Goal: Transaction & Acquisition: Purchase product/service

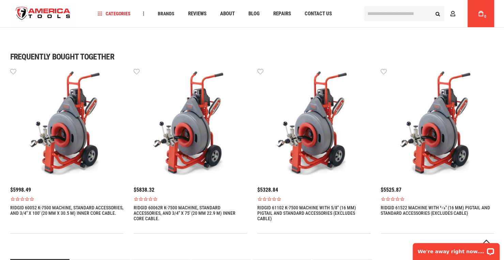
scroll to position [430, 0]
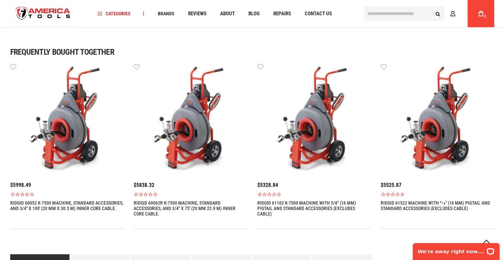
click at [44, 203] on link "RIDGID 60052 K-7500 MACHINE, STANDARD ACCESSORIES, AND 3/4" X 100' (20 MM X 30.…" at bounding box center [66, 206] width 113 height 11
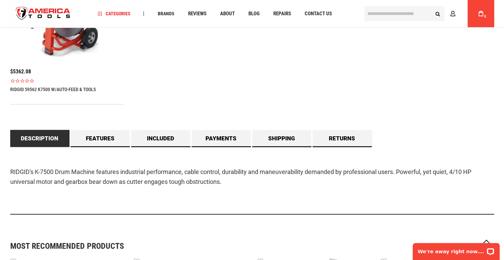
scroll to position [561, 0]
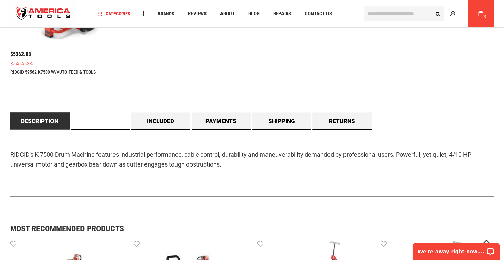
click at [105, 119] on link "Features" at bounding box center [99, 121] width 59 height 17
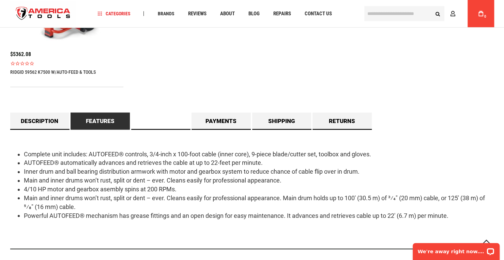
click at [163, 124] on link "Included" at bounding box center [160, 121] width 59 height 17
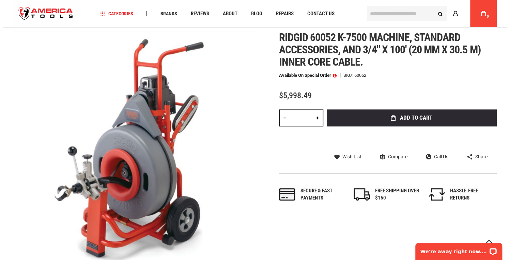
scroll to position [88, 0]
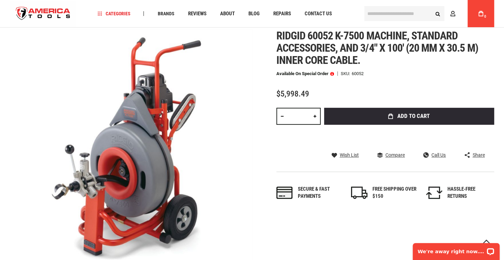
click at [422, 114] on span "Add to Cart" at bounding box center [413, 116] width 32 height 6
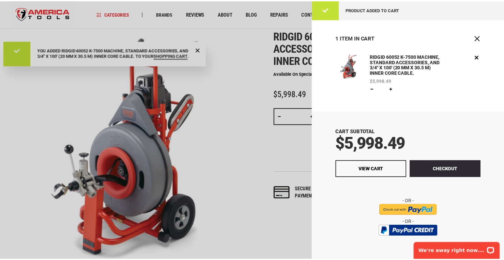
scroll to position [0, 0]
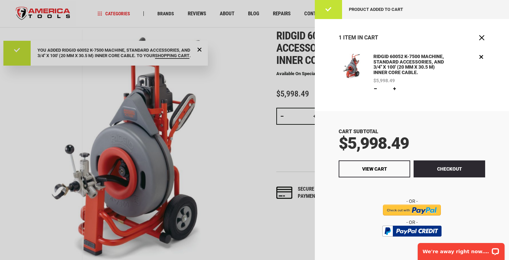
click at [227, 152] on div at bounding box center [254, 130] width 509 height 260
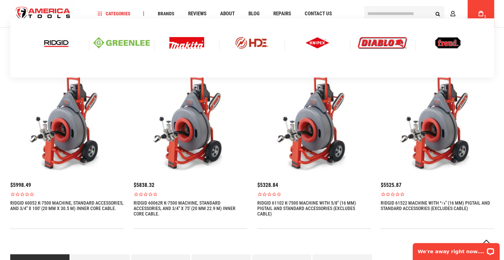
click at [57, 45] on img at bounding box center [56, 43] width 28 height 12
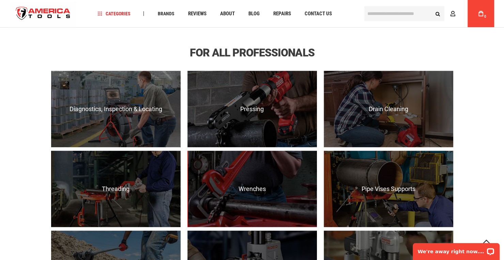
scroll to position [428, 0]
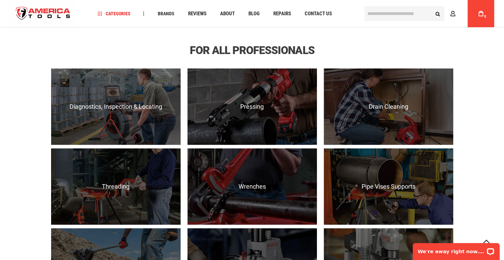
click at [404, 109] on span "Drain Cleaning" at bounding box center [387, 107] width 129 height 7
click at [393, 137] on span "View Products" at bounding box center [387, 136] width 129 height 17
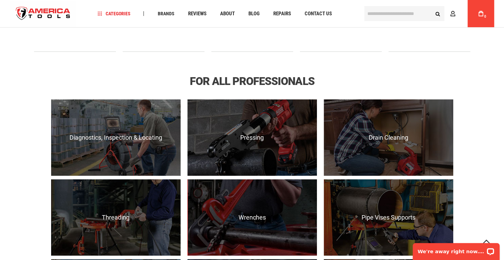
scroll to position [395, 0]
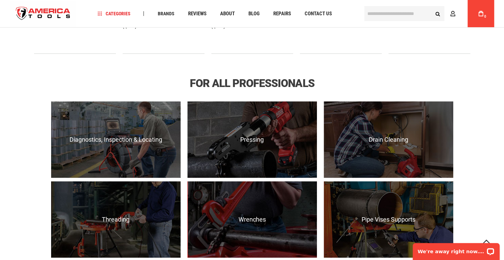
click at [404, 142] on span "Drain Cleaning" at bounding box center [387, 140] width 129 height 7
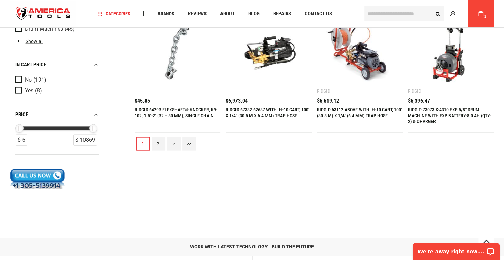
scroll to position [808, 0]
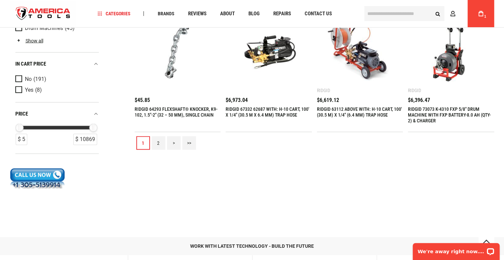
click at [157, 143] on link "2" at bounding box center [159, 144] width 14 height 14
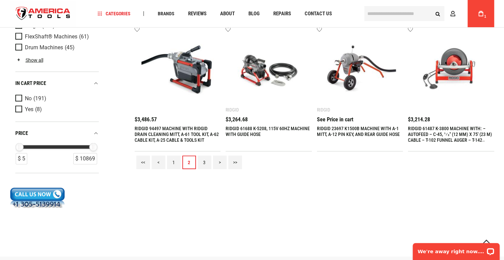
scroll to position [789, 0]
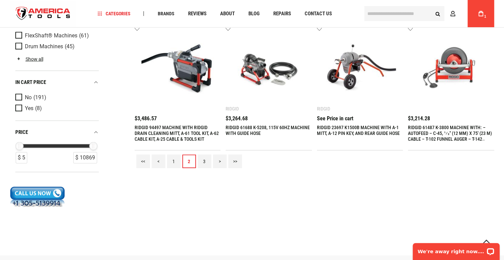
click at [204, 158] on link "3" at bounding box center [204, 162] width 14 height 14
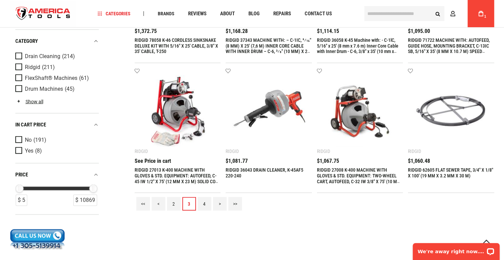
scroll to position [742, 0]
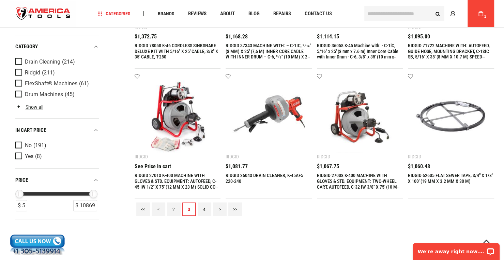
click at [363, 125] on img at bounding box center [359, 116] width 73 height 73
click at [369, 136] on img at bounding box center [359, 116] width 73 height 73
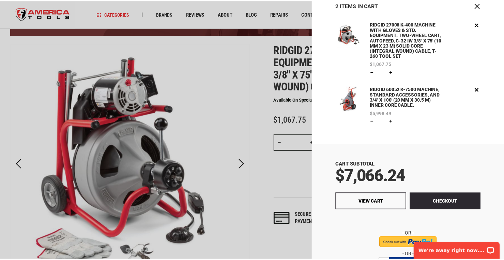
scroll to position [18, 0]
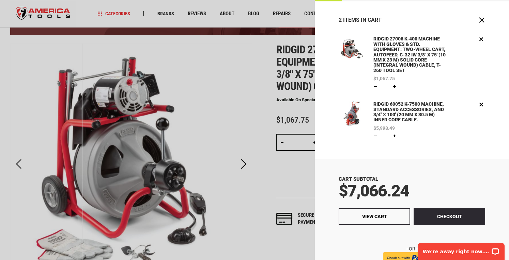
click at [269, 194] on div at bounding box center [254, 130] width 509 height 260
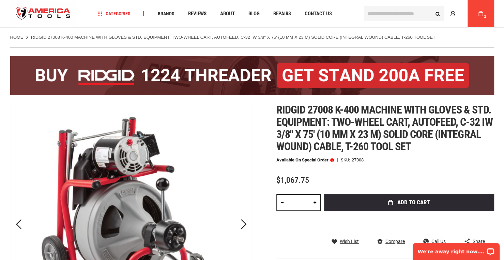
scroll to position [0, 0]
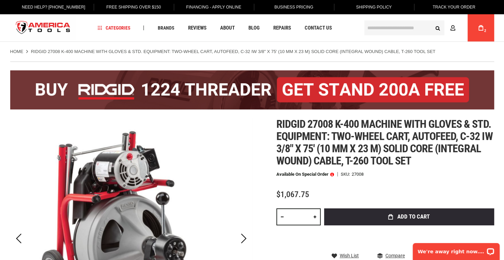
click at [281, 29] on span "Repairs" at bounding box center [282, 28] width 18 height 5
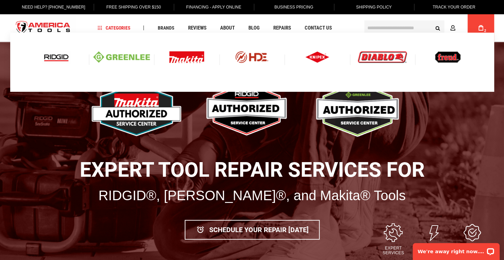
click at [62, 60] on img at bounding box center [56, 57] width 28 height 12
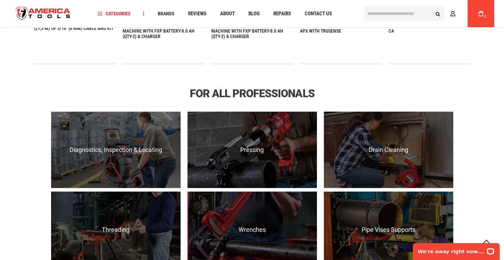
scroll to position [386, 0]
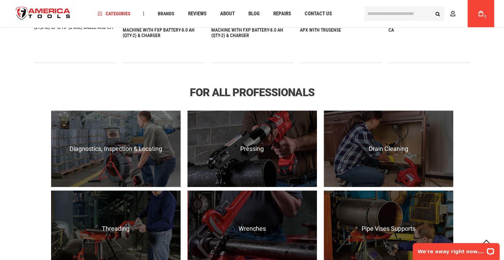
click at [388, 153] on span "Drain Cleaning" at bounding box center [387, 149] width 129 height 7
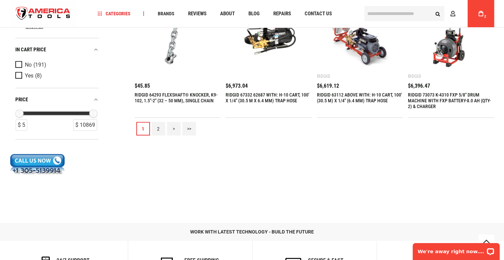
scroll to position [801, 0]
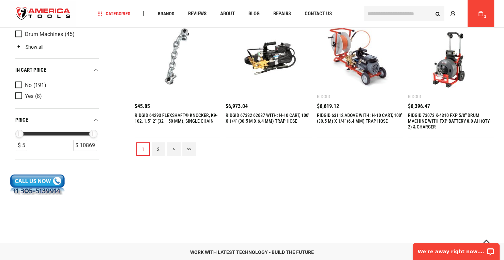
click at [158, 149] on link "2" at bounding box center [159, 150] width 14 height 14
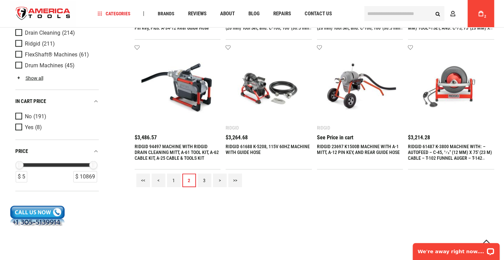
scroll to position [769, 0]
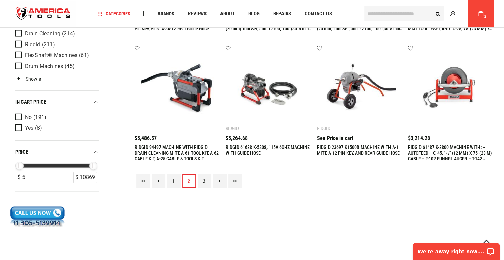
click at [204, 180] on link "3" at bounding box center [204, 182] width 14 height 14
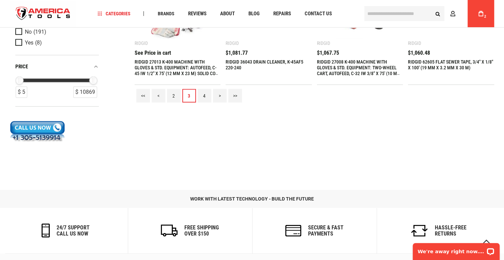
scroll to position [856, 0]
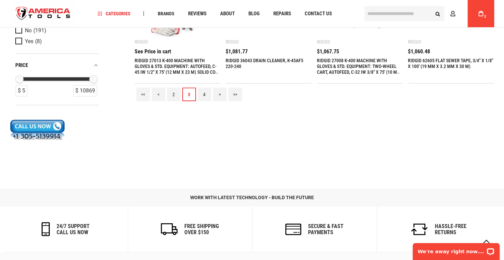
click at [203, 94] on link "4" at bounding box center [204, 95] width 14 height 14
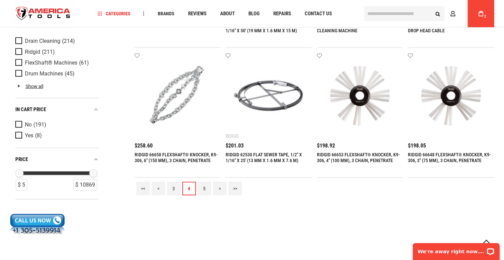
scroll to position [765, 0]
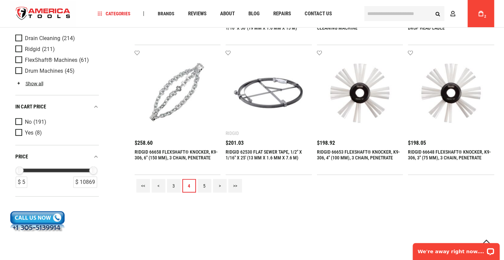
click at [204, 186] on link "5" at bounding box center [204, 186] width 14 height 14
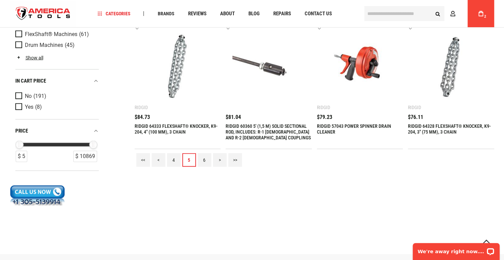
scroll to position [791, 0]
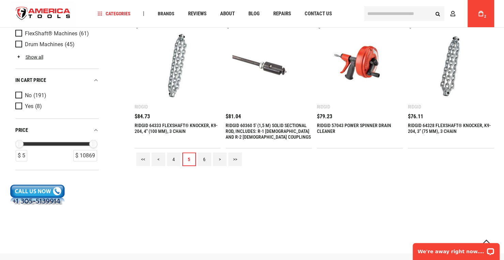
click at [204, 159] on link "6" at bounding box center [204, 160] width 14 height 14
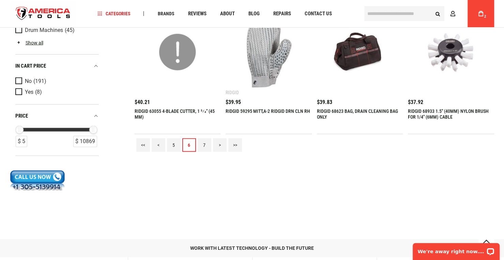
scroll to position [807, 0]
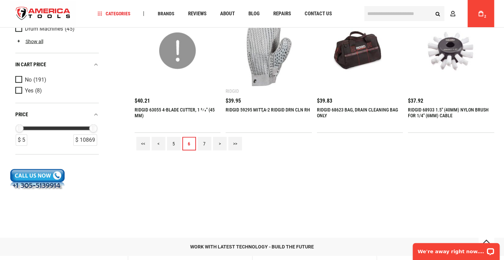
click at [204, 143] on link "7" at bounding box center [204, 144] width 14 height 14
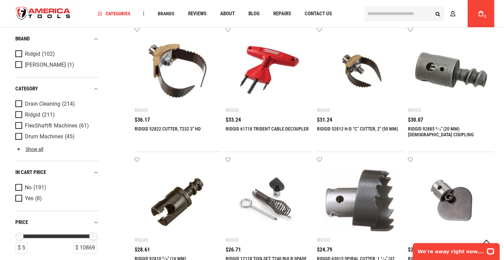
scroll to position [137, 0]
click at [390, 215] on img at bounding box center [359, 200] width 73 height 73
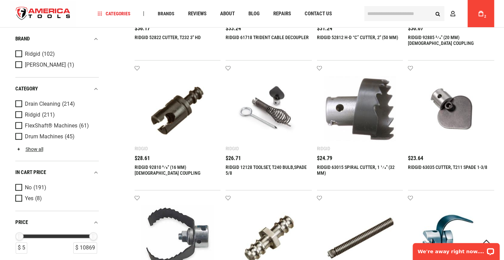
scroll to position [232, 0]
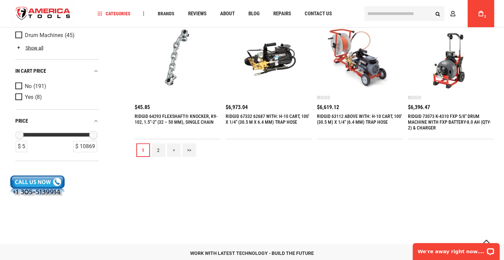
scroll to position [797, 0]
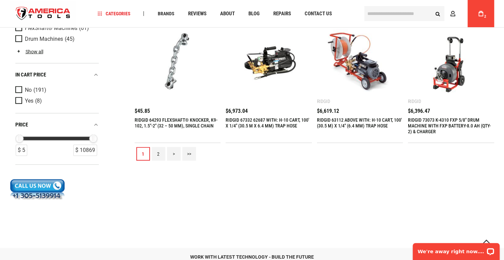
click at [189, 153] on link ">>" at bounding box center [189, 154] width 14 height 14
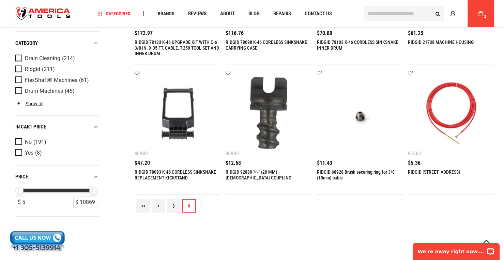
scroll to position [759, 0]
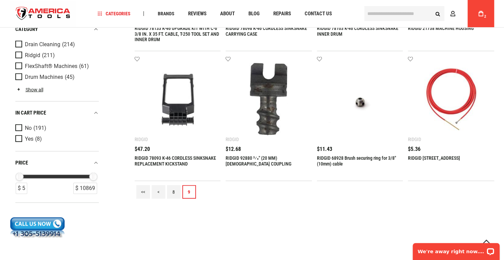
click at [173, 190] on link "8" at bounding box center [174, 193] width 14 height 14
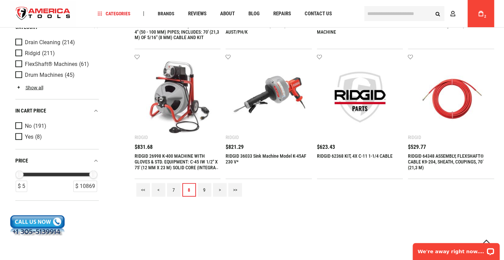
scroll to position [763, 0]
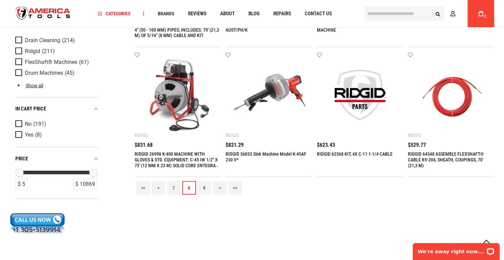
click at [174, 186] on link "7" at bounding box center [174, 188] width 14 height 14
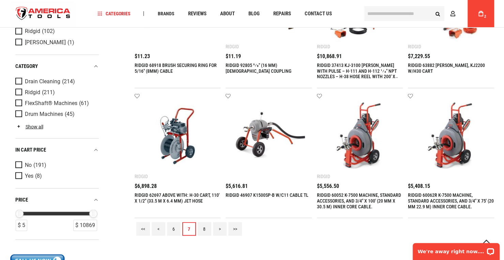
scroll to position [735, 0]
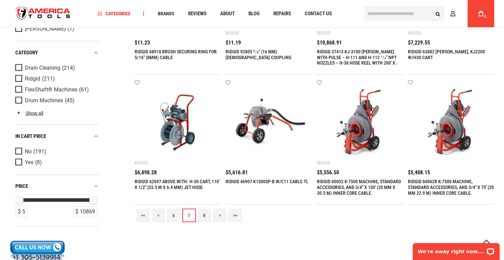
click at [172, 210] on link "6" at bounding box center [174, 216] width 14 height 14
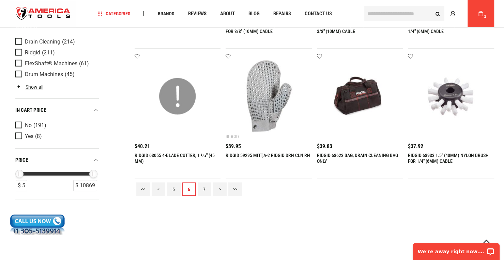
scroll to position [763, 0]
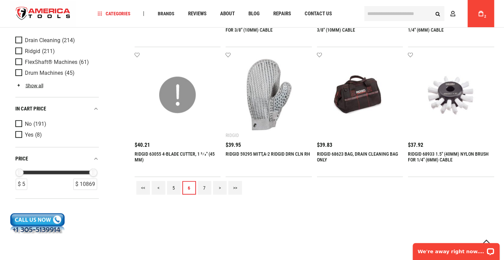
click at [173, 190] on link "5" at bounding box center [174, 188] width 14 height 14
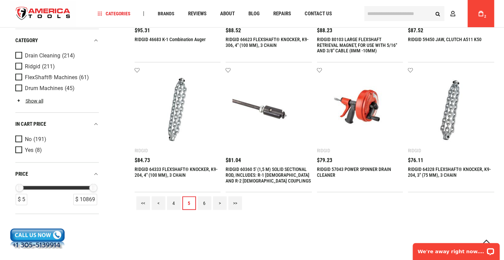
scroll to position [804, 0]
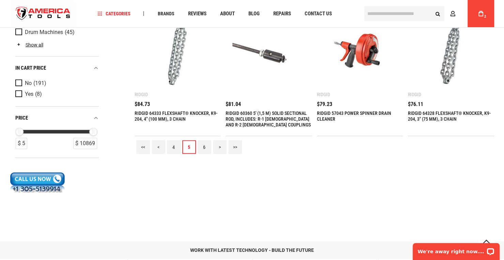
click at [170, 148] on link "4" at bounding box center [174, 148] width 14 height 14
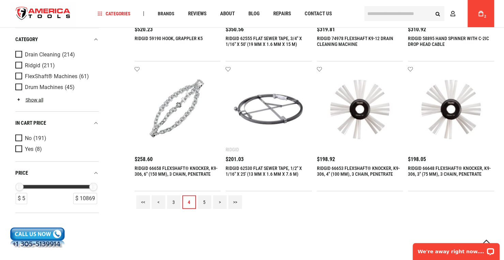
scroll to position [762, 0]
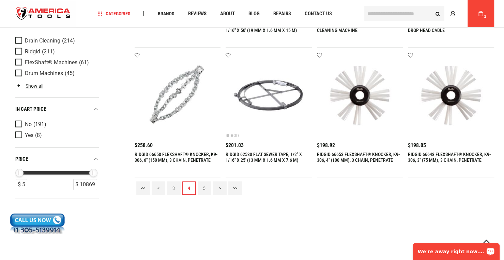
click at [174, 192] on link "3" at bounding box center [174, 189] width 14 height 14
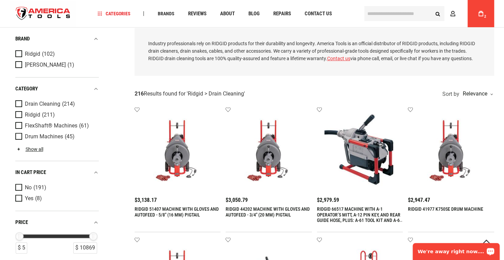
scroll to position [0, 0]
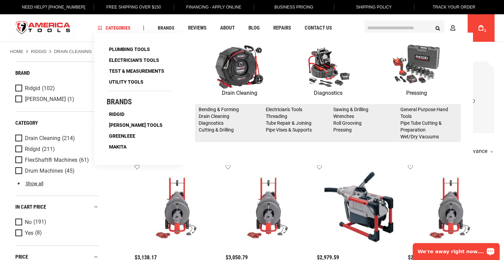
click at [238, 68] on img at bounding box center [239, 67] width 48 height 44
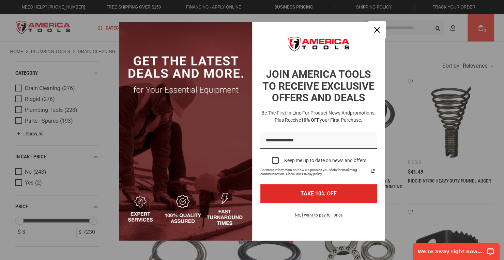
click at [374, 26] on div "Close" at bounding box center [376, 30] width 11 height 11
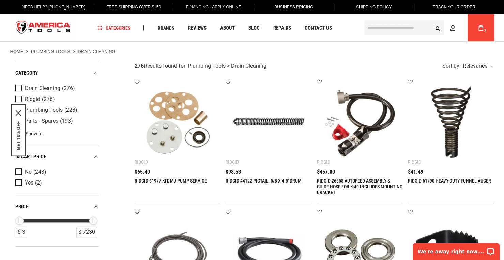
click at [19, 111] on icon "close icon" at bounding box center [18, 112] width 5 height 5
click at [18, 132] on link "Show all" at bounding box center [29, 133] width 28 height 5
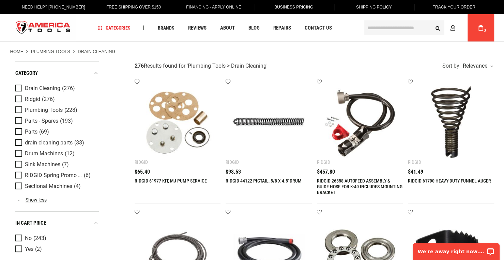
click at [19, 143] on span "Product Filters" at bounding box center [20, 142] width 10 height 7
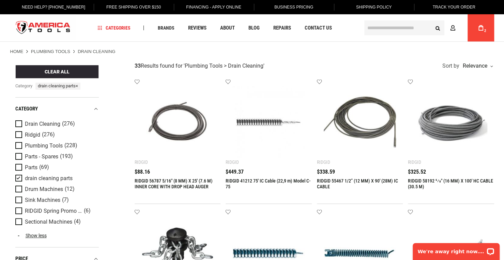
click at [17, 167] on span "Product Filters" at bounding box center [20, 167] width 10 height 7
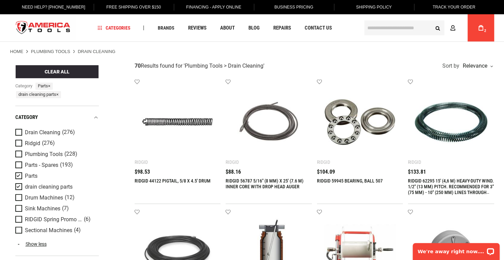
click at [18, 163] on span "Product Filters" at bounding box center [20, 165] width 10 height 7
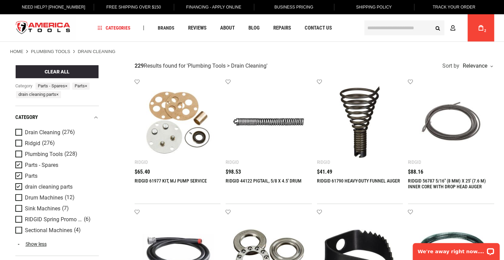
click at [18, 164] on span "Product Filters" at bounding box center [20, 165] width 10 height 7
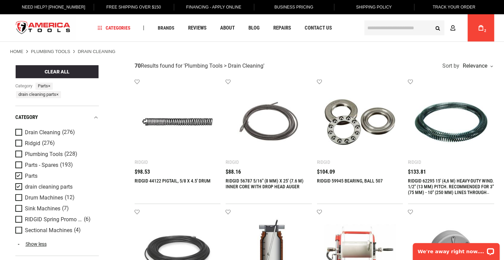
click at [18, 164] on span "Product Filters" at bounding box center [20, 165] width 10 height 7
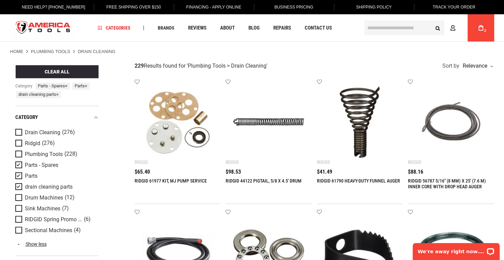
click at [18, 153] on span "Product Filters" at bounding box center [20, 154] width 10 height 7
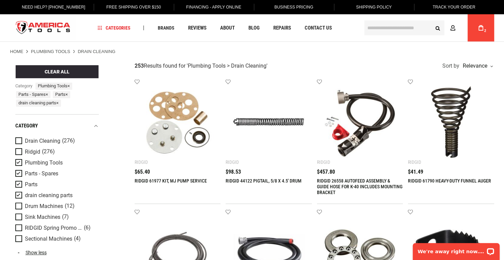
click at [18, 162] on span "Product Filters" at bounding box center [20, 162] width 10 height 7
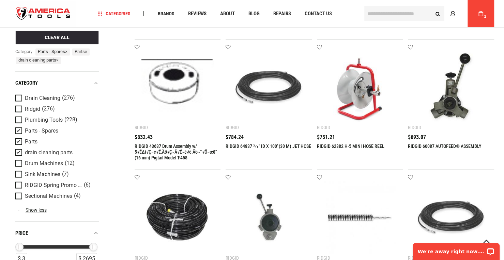
scroll to position [409, 0]
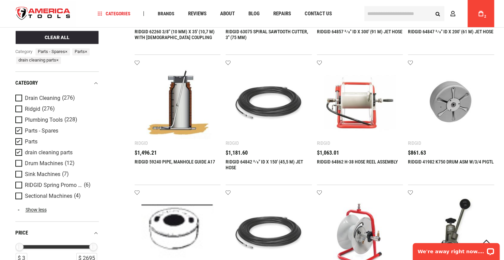
click at [16, 130] on span "Product Filters" at bounding box center [20, 130] width 10 height 7
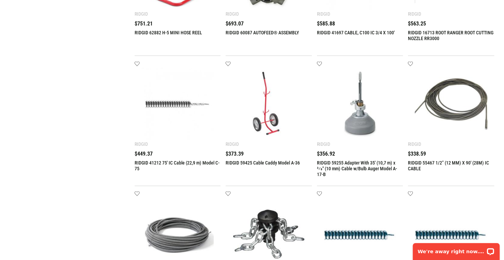
scroll to position [0, 0]
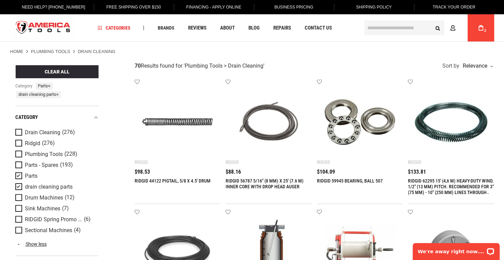
click at [19, 177] on span "Product Filters" at bounding box center [20, 176] width 10 height 7
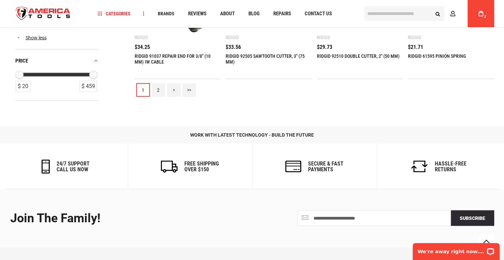
scroll to position [769, 0]
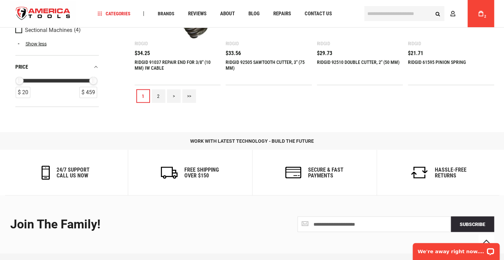
click at [159, 96] on link "2" at bounding box center [159, 97] width 14 height 14
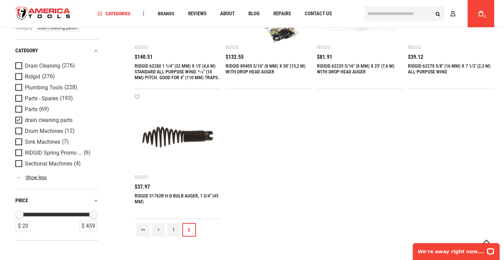
scroll to position [232, 0]
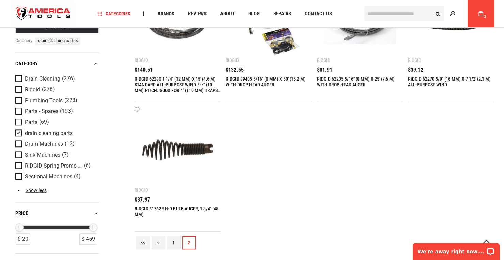
click at [18, 144] on span "Product Filters" at bounding box center [20, 144] width 10 height 7
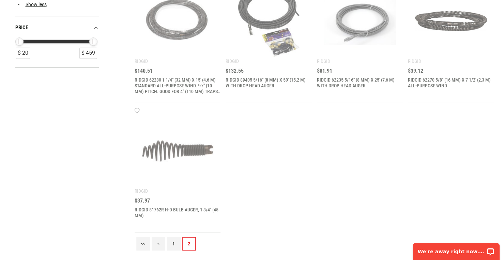
scroll to position [0, 0]
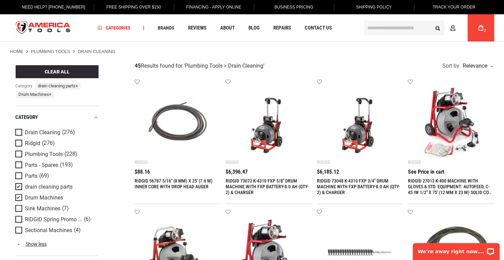
click at [16, 197] on span "Product Filters" at bounding box center [20, 197] width 10 height 7
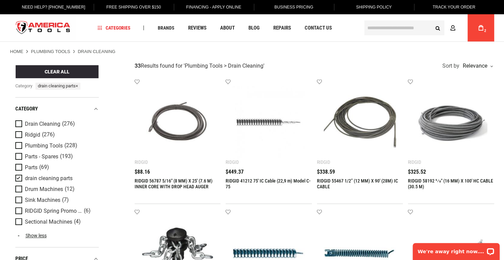
click at [17, 169] on span "Product Filters" at bounding box center [20, 167] width 10 height 7
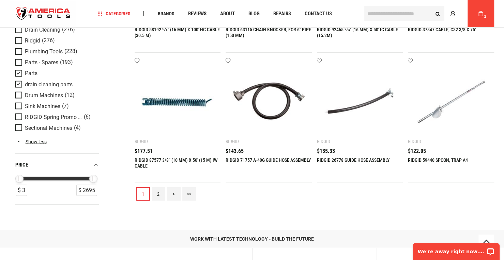
scroll to position [681, 0]
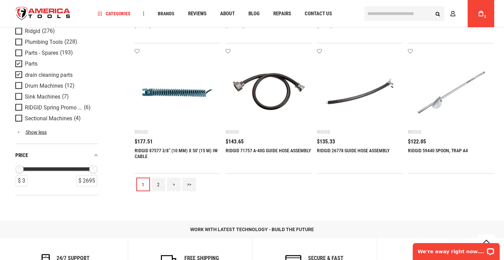
click at [159, 183] on link "2" at bounding box center [159, 185] width 14 height 14
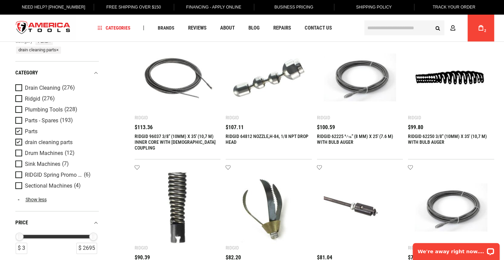
scroll to position [0, 0]
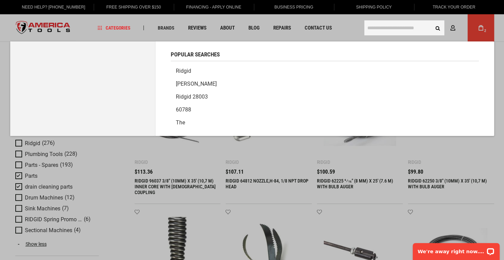
click at [388, 28] on input "text" at bounding box center [404, 27] width 80 height 15
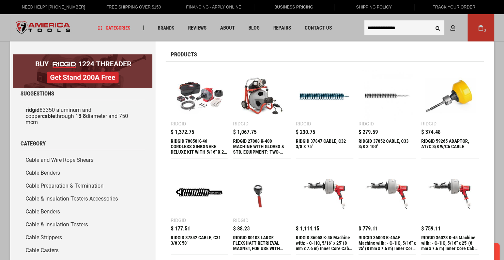
type input "**********"
click at [368, 143] on div "RIDGID 37852 CABLE, C33 3/8 X 100'" at bounding box center [387, 147] width 58 height 16
click at [372, 97] on img at bounding box center [387, 95] width 51 height 51
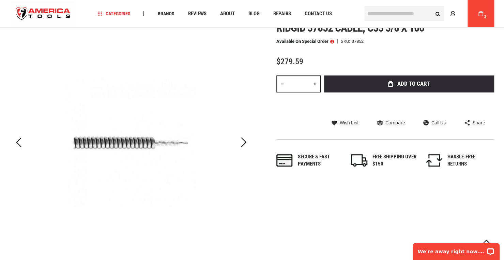
scroll to position [109, 0]
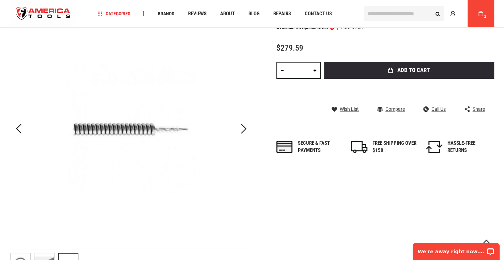
click at [241, 132] on div "Next" at bounding box center [243, 129] width 17 height 24
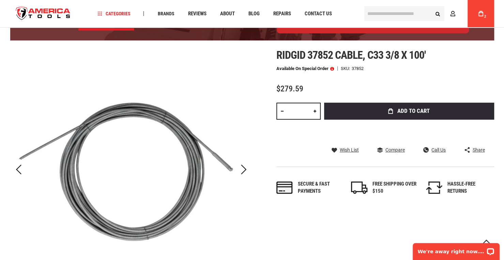
scroll to position [54, 0]
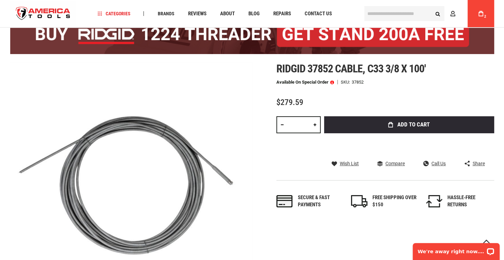
click at [408, 127] on span "Add to Cart" at bounding box center [413, 125] width 32 height 6
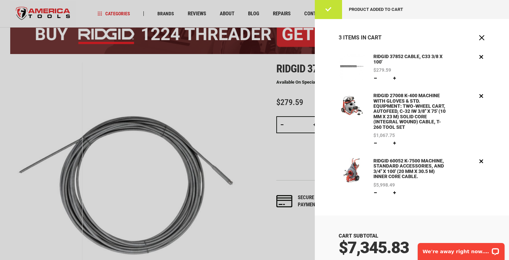
click at [248, 95] on div at bounding box center [254, 130] width 509 height 260
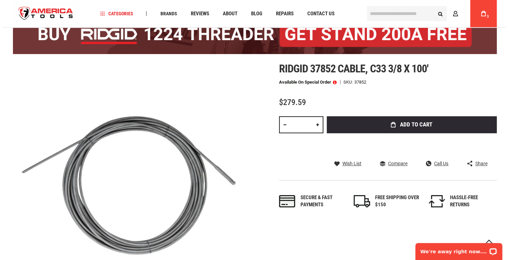
scroll to position [0, 0]
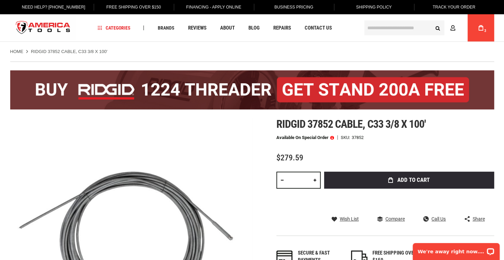
click at [479, 30] on icon at bounding box center [480, 27] width 5 height 5
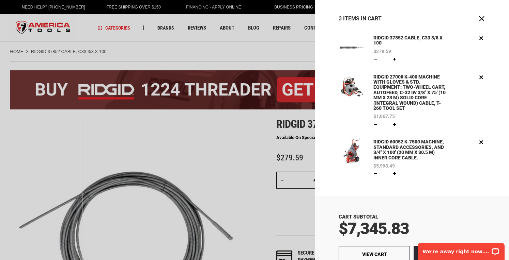
click at [387, 148] on link "RIDGID 60052 K-7500 MACHINE, STANDARD ACCESSORIES, AND 3/4" X 100' (20 MM X 30.…" at bounding box center [410, 150] width 78 height 23
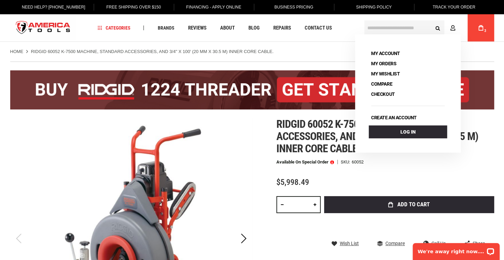
click at [21, 52] on link "Home" at bounding box center [16, 52] width 13 height 6
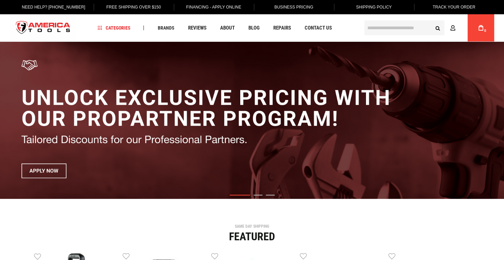
click at [166, 25] on link "Brands" at bounding box center [165, 27] width 23 height 9
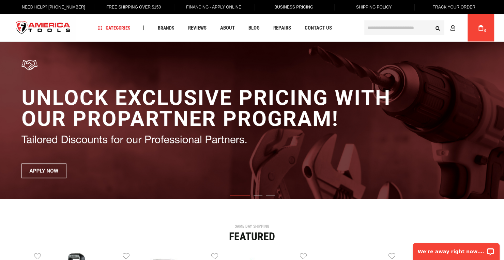
click at [164, 28] on span "Brands" at bounding box center [165, 28] width 17 height 5
click at [161, 30] on span "Brands" at bounding box center [165, 28] width 17 height 5
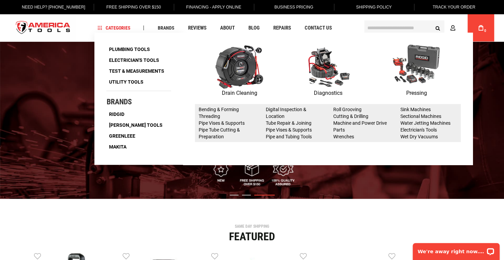
click at [240, 84] on img at bounding box center [239, 67] width 48 height 44
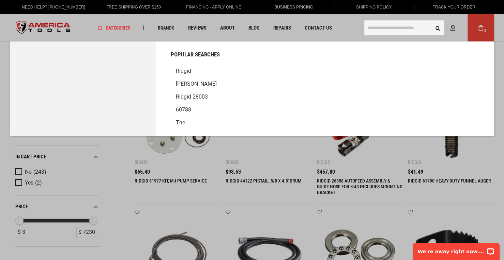
click at [390, 28] on input "text" at bounding box center [404, 27] width 80 height 15
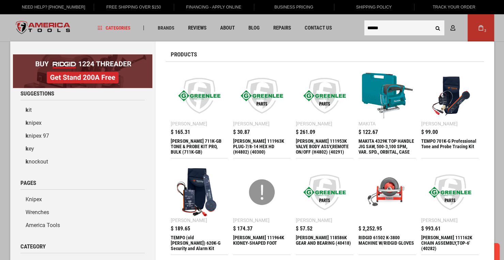
type input "******"
click at [431, 21] on button "Search" at bounding box center [437, 27] width 13 height 13
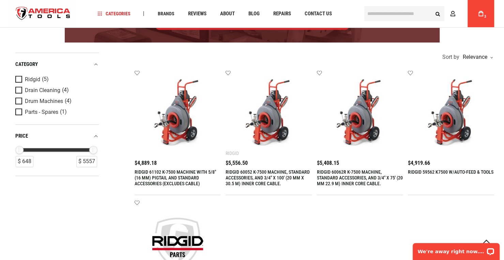
scroll to position [125, 0]
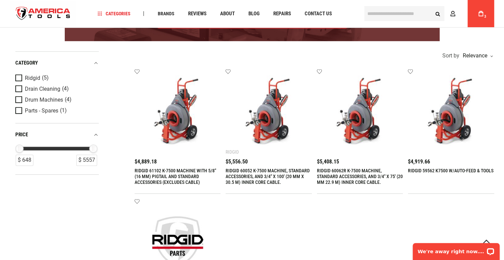
click at [164, 172] on link "RIDGID 61102 K-7500 MACHINE WITH 5/8" (16 MM) PIGTAIL AND STANDARD ACCESSORIES …" at bounding box center [174, 176] width 81 height 17
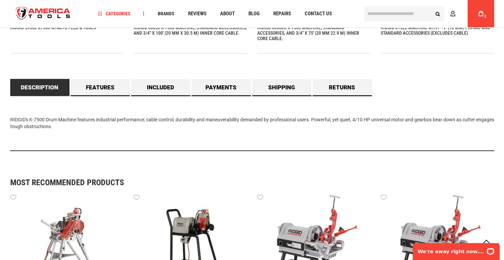
scroll to position [602, 0]
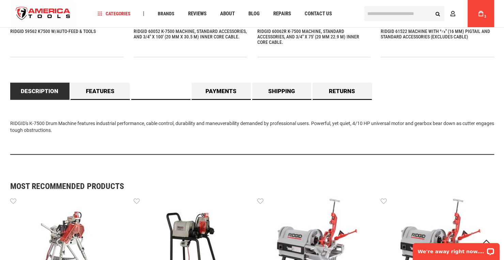
click at [166, 92] on link "Included" at bounding box center [160, 91] width 59 height 17
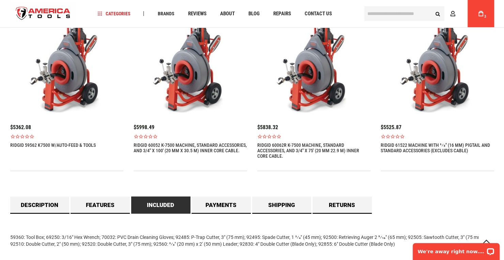
scroll to position [486, 0]
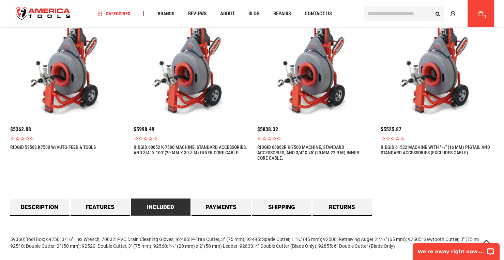
click at [480, 13] on icon at bounding box center [480, 13] width 5 height 5
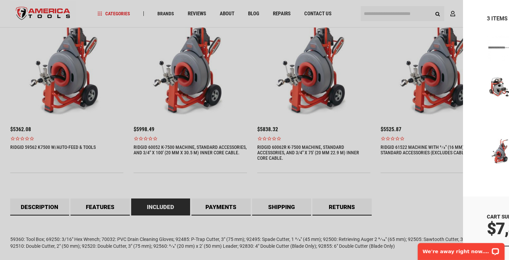
click at [230, 118] on div at bounding box center [254, 130] width 509 height 260
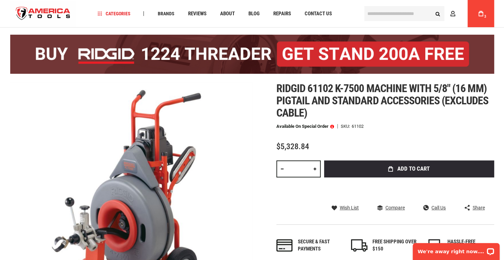
scroll to position [0, 0]
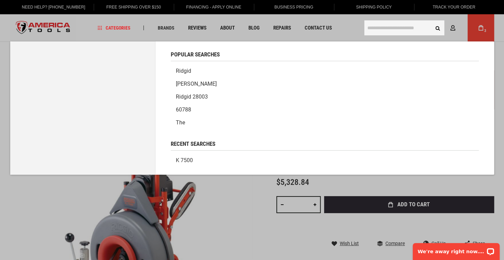
click at [375, 23] on input "text" at bounding box center [404, 27] width 80 height 15
click at [375, 24] on input "text" at bounding box center [404, 27] width 80 height 15
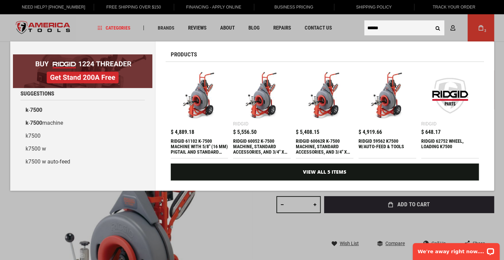
type input "******"
click at [431, 21] on button "Search" at bounding box center [437, 27] width 13 height 13
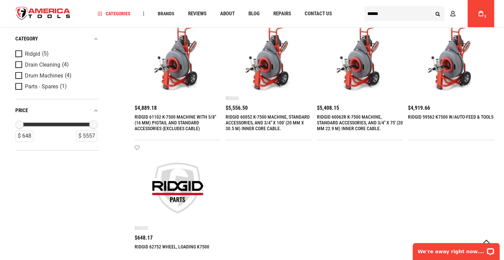
scroll to position [179, 0]
click at [157, 248] on link "RIDGID 62752 WHEEL, LOADING K7500" at bounding box center [171, 246] width 75 height 5
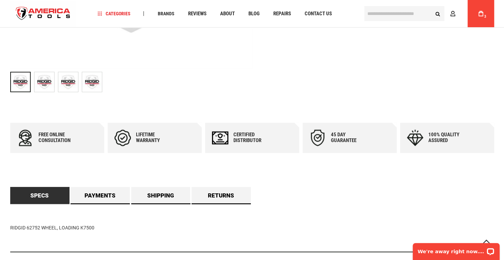
scroll to position [290, 0]
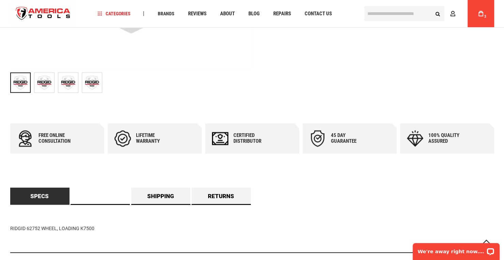
click at [112, 195] on link "Payments" at bounding box center [99, 196] width 59 height 17
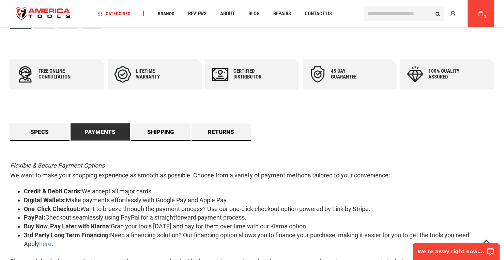
scroll to position [353, 0]
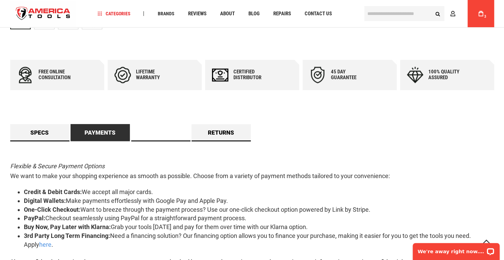
click at [167, 134] on link "Shipping" at bounding box center [160, 132] width 59 height 17
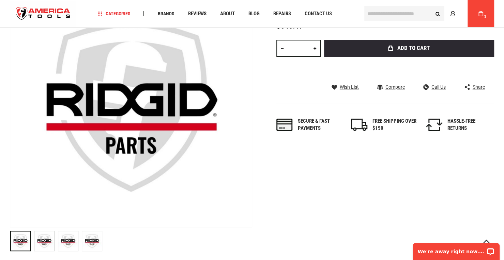
scroll to position [127, 0]
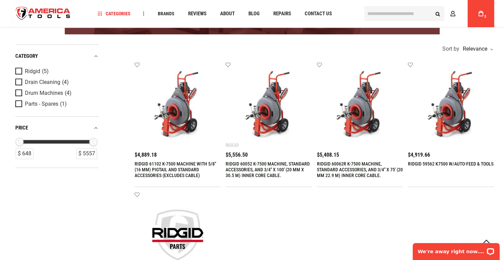
scroll to position [133, 0]
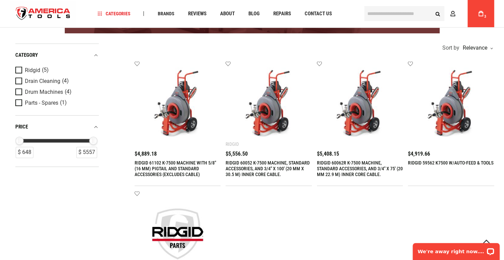
click at [480, 13] on icon at bounding box center [480, 13] width 5 height 5
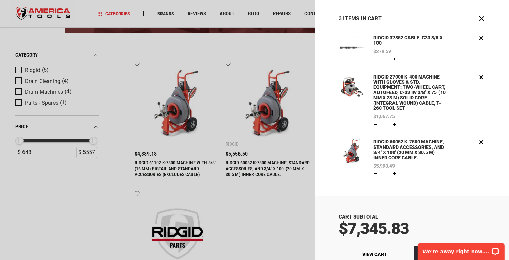
click at [254, 169] on div at bounding box center [254, 130] width 509 height 260
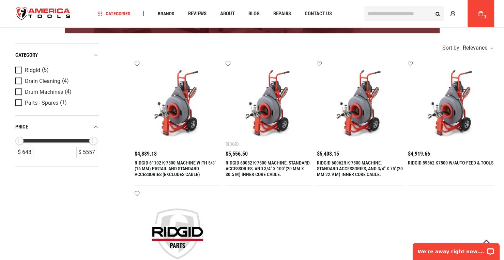
click at [254, 169] on link "RIDGID 60052 K-7500 MACHINE, STANDARD ACCESSORIES, AND 3/4" X 100' (20 MM X 30.…" at bounding box center [267, 168] width 84 height 17
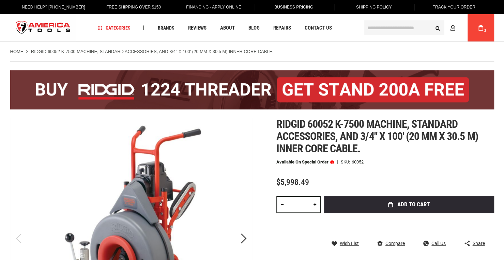
drag, startPoint x: 0, startPoint y: 0, endPoint x: 394, endPoint y: 204, distance: 443.9
click at [394, 204] on button "Add to Cart" at bounding box center [409, 204] width 170 height 17
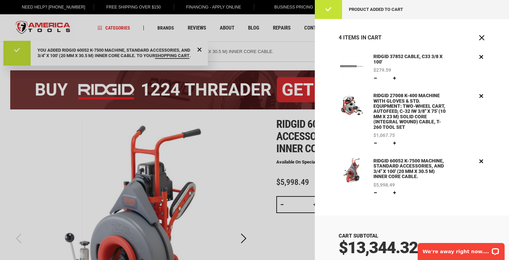
click at [246, 166] on div at bounding box center [254, 130] width 509 height 260
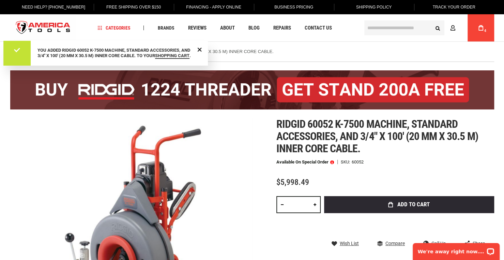
click at [483, 24] on link "My Cart 4" at bounding box center [480, 27] width 13 height 27
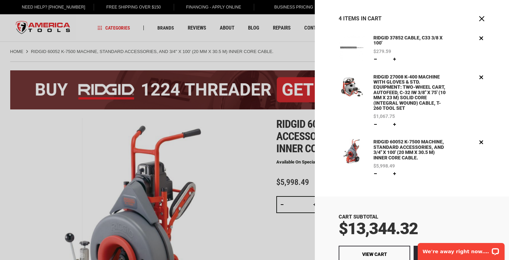
click at [257, 167] on div at bounding box center [254, 130] width 509 height 260
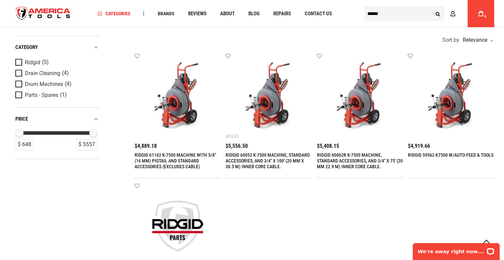
scroll to position [145, 0]
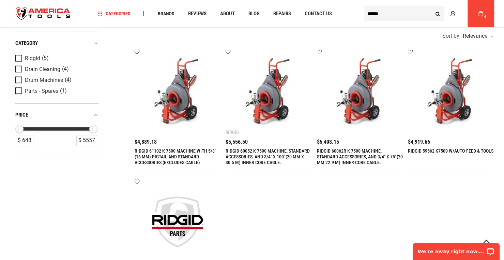
click at [244, 152] on link "RIDGID 60052 K-7500 MACHINE, STANDARD ACCESSORIES, AND 3/4" X 100' (20 MM X 30.…" at bounding box center [267, 156] width 84 height 17
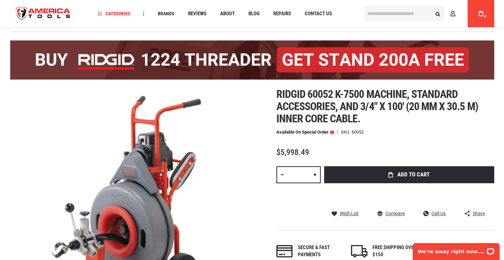
scroll to position [28, 0]
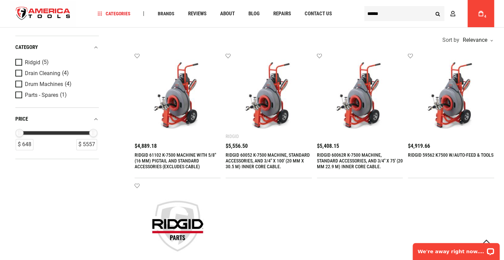
scroll to position [144, 0]
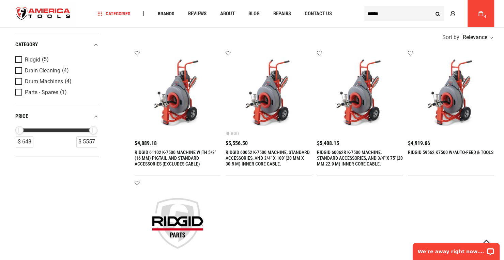
click at [168, 155] on link "RIDGID 61102 K-7500 MACHINE WITH 5/8" (16 MM) PIGTAIL AND STANDARD ACCESSORIES …" at bounding box center [174, 158] width 81 height 17
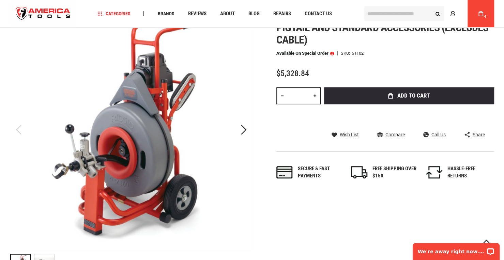
scroll to position [107, 0]
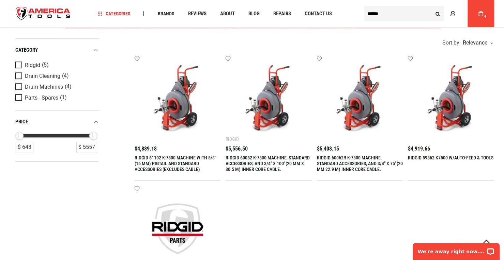
click at [478, 16] on icon at bounding box center [480, 13] width 5 height 5
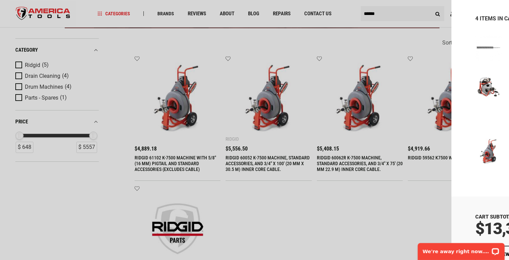
click at [375, 177] on link at bounding box center [374, 173] width 5 height 5
type input "*"
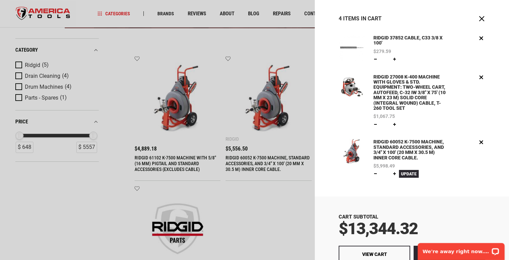
click at [288, 182] on div at bounding box center [254, 130] width 509 height 260
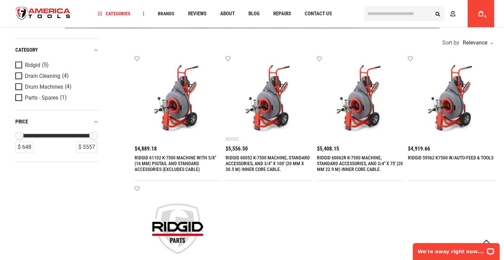
click at [449, 110] on img at bounding box center [450, 99] width 73 height 73
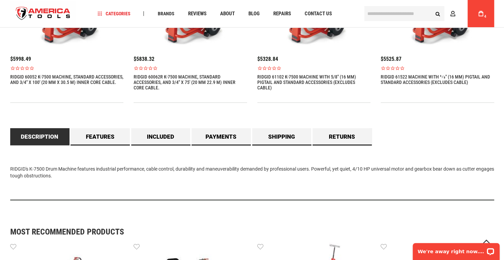
scroll to position [557, 0]
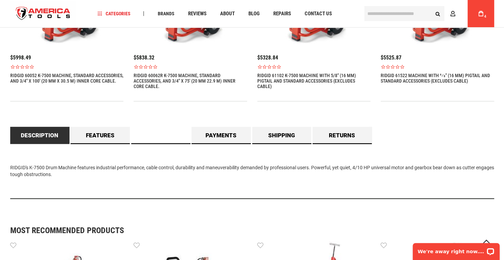
click at [172, 135] on link "Included" at bounding box center [160, 135] width 59 height 17
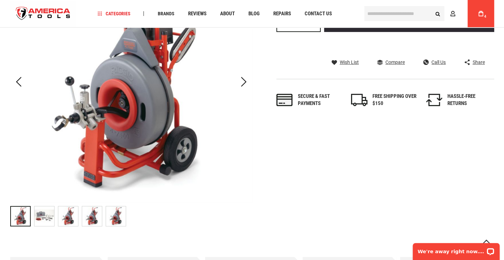
scroll to position [155, 0]
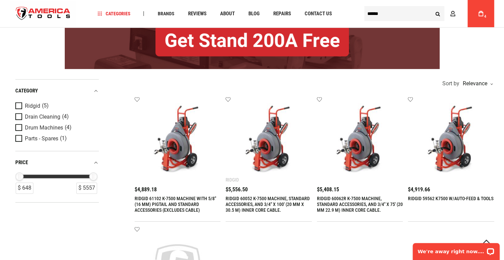
scroll to position [96, 0]
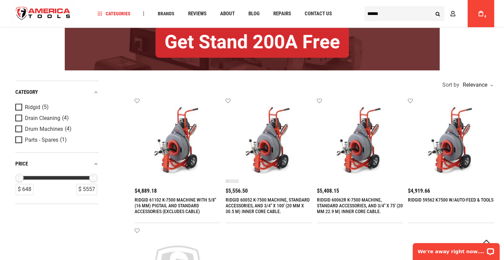
click at [155, 202] on link "RIDGID 61102 K-7500 MACHINE WITH 5/8" (16 MM) PIGTAIL AND STANDARD ACCESSORIES …" at bounding box center [174, 205] width 81 height 17
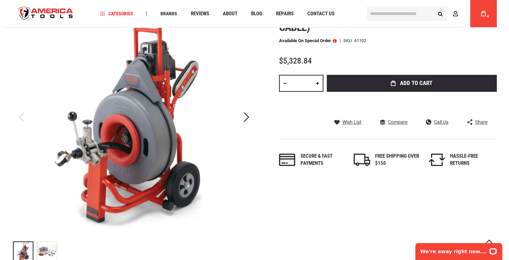
scroll to position [122, 0]
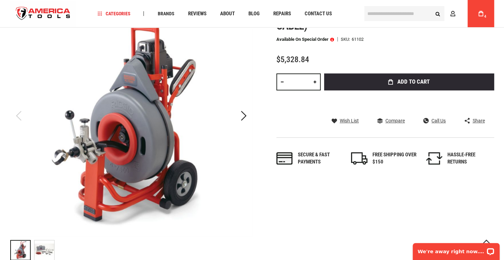
click at [404, 79] on span "Add to Cart" at bounding box center [413, 82] width 32 height 6
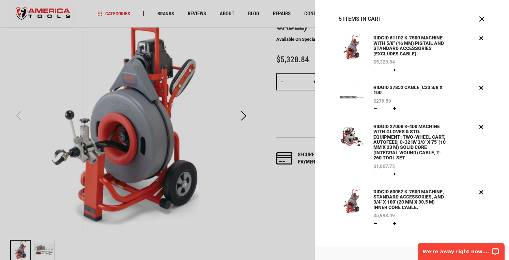
scroll to position [19, 0]
click at [377, 226] on link at bounding box center [374, 223] width 5 height 5
type input "*"
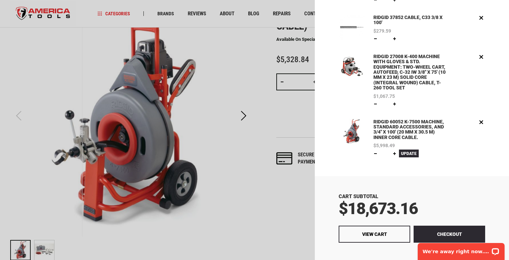
scroll to position [98, 0]
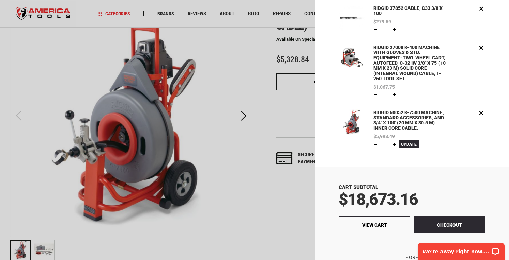
click at [410, 147] on span "Update" at bounding box center [409, 144] width 16 height 5
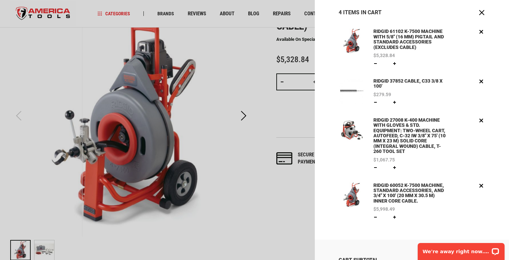
scroll to position [26, 0]
click at [477, 188] on link "Remove" at bounding box center [481, 185] width 8 height 8
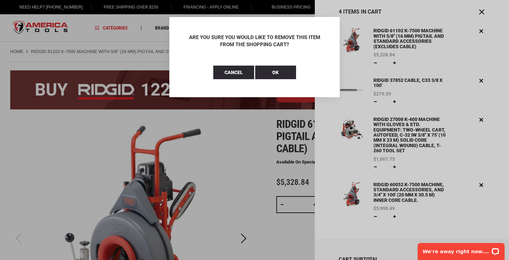
click at [274, 76] on button "OK" at bounding box center [275, 73] width 41 height 14
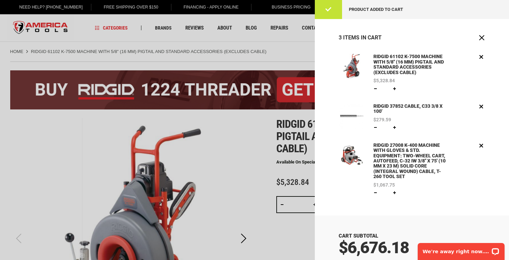
click at [296, 51] on div at bounding box center [254, 130] width 509 height 260
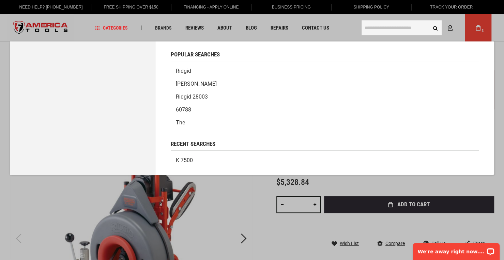
click at [375, 32] on input "text" at bounding box center [401, 27] width 80 height 15
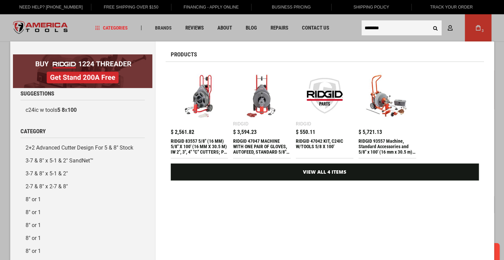
click at [395, 29] on input "********" at bounding box center [401, 27] width 80 height 15
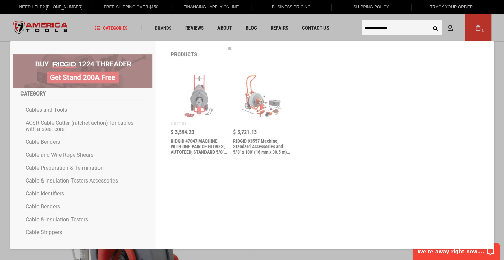
type input "**********"
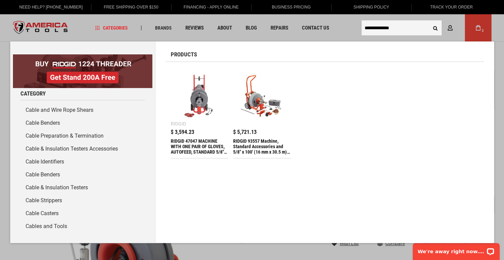
drag, startPoint x: 407, startPoint y: 31, endPoint x: 338, endPoint y: 32, distance: 69.5
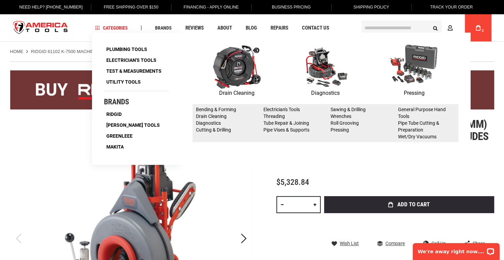
click at [235, 80] on img at bounding box center [237, 67] width 48 height 44
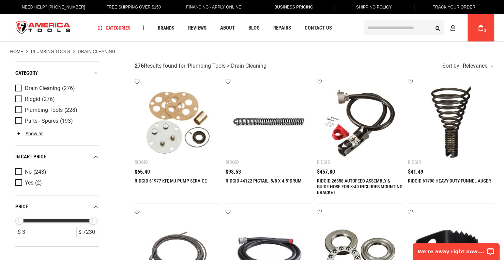
click at [18, 136] on link "Show all" at bounding box center [29, 133] width 28 height 5
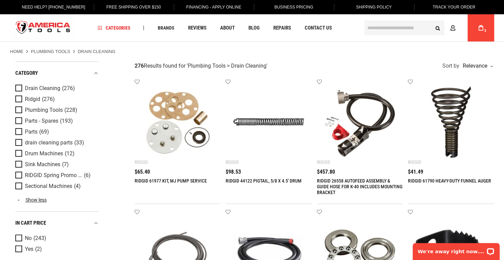
click at [18, 147] on li "drain cleaning parts (33)" at bounding box center [56, 143] width 83 height 11
click at [18, 140] on span "Product Filters" at bounding box center [20, 142] width 10 height 7
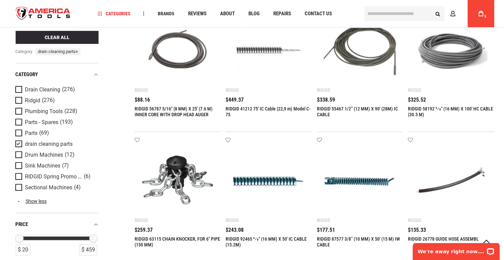
scroll to position [58, 0]
